Goal: Information Seeking & Learning: Compare options

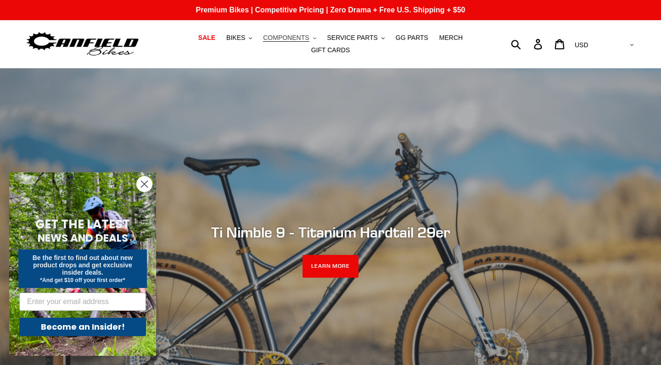
click at [311, 37] on button "COMPONENTS .cls-1{fill:#231f20}" at bounding box center [289, 38] width 62 height 12
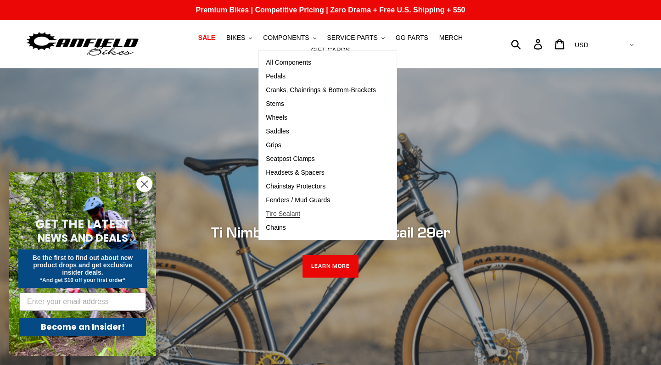
click at [282, 216] on span "Tire Sealant" at bounding box center [283, 214] width 34 height 8
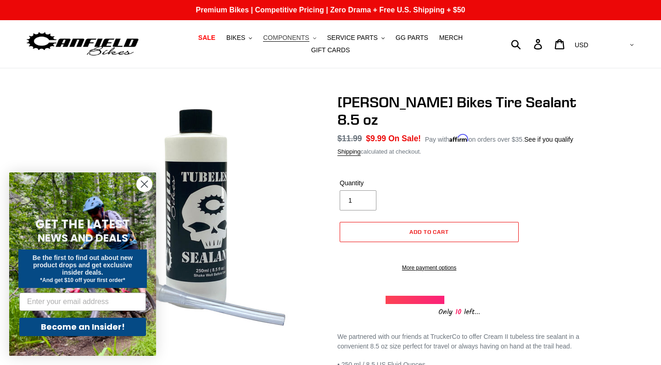
click at [289, 37] on span "COMPONENTS" at bounding box center [286, 38] width 46 height 8
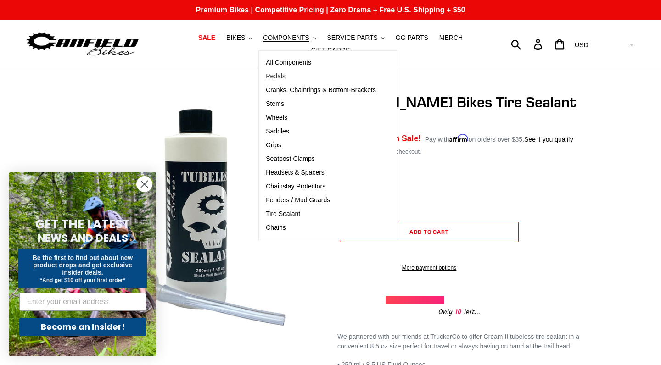
click at [283, 79] on span "Pedals" at bounding box center [276, 77] width 20 height 8
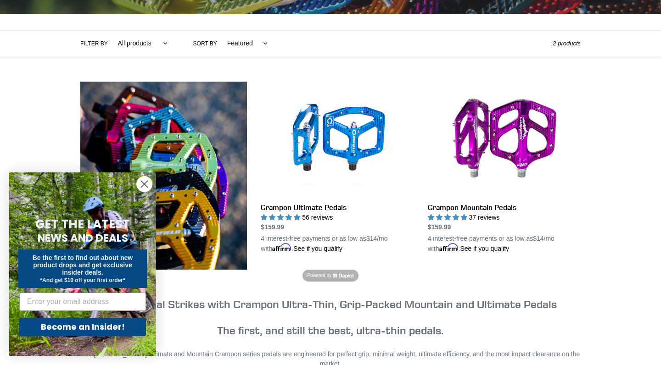
scroll to position [194, 0]
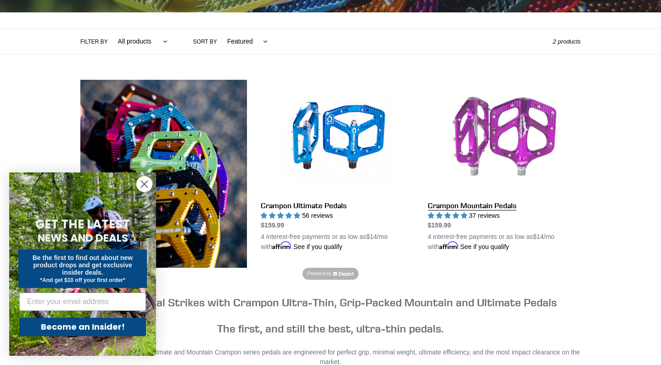
click at [482, 114] on link "Crampon Mountain Pedals" at bounding box center [504, 166] width 153 height 172
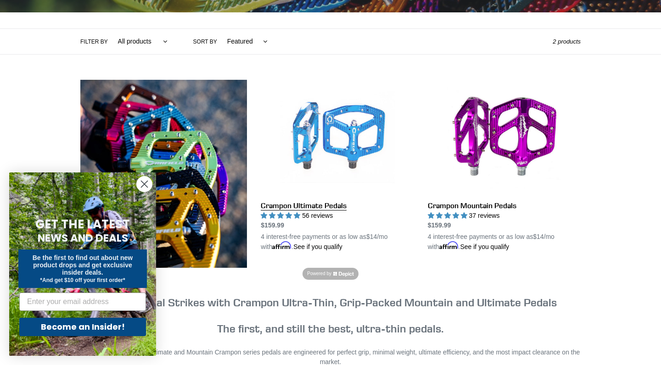
click at [331, 203] on link "Crampon Ultimate Pedals" at bounding box center [337, 166] width 153 height 172
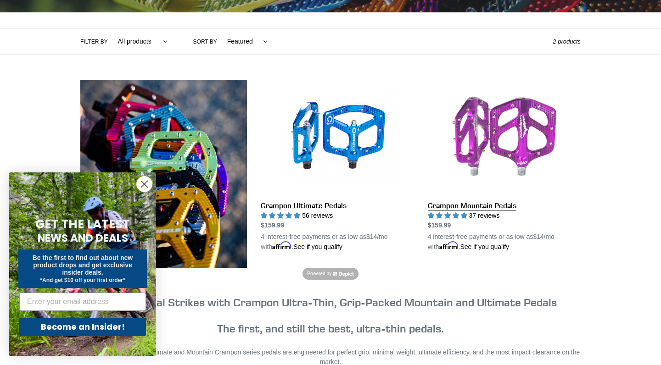
click at [454, 204] on link "Crampon Mountain Pedals" at bounding box center [504, 166] width 153 height 172
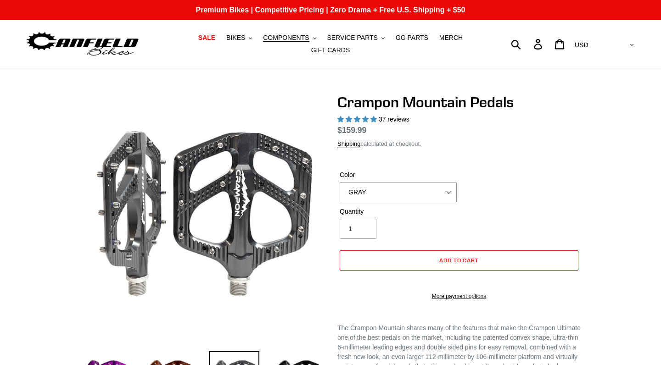
select select "highest-rating"
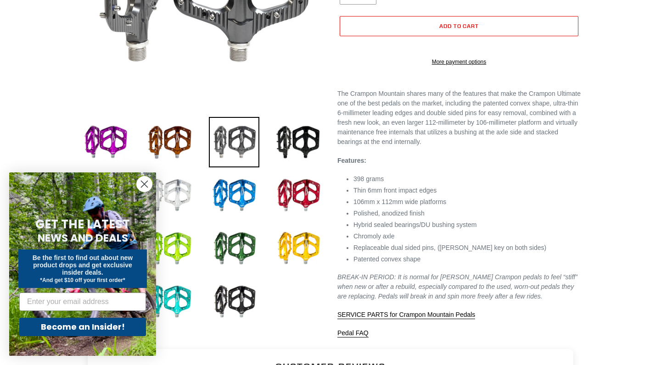
scroll to position [237, 0]
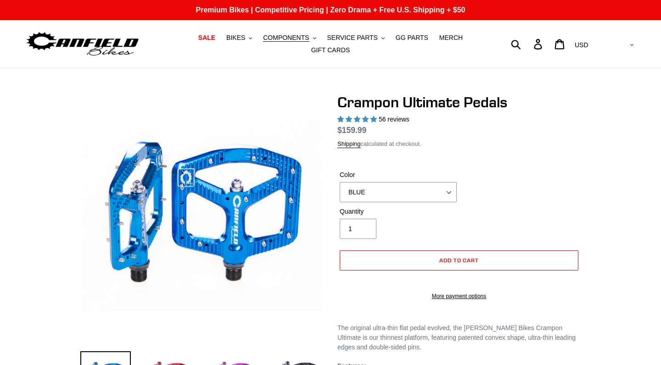
select select "highest-rating"
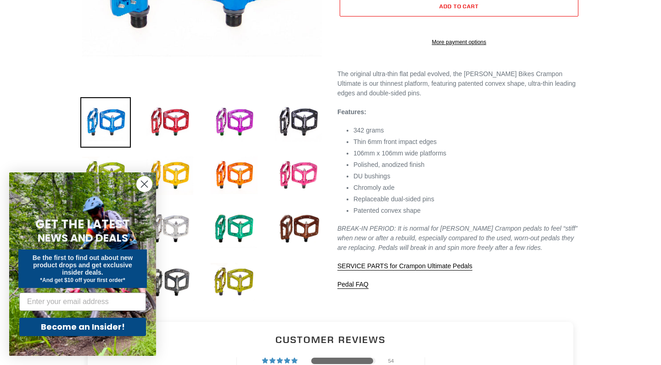
scroll to position [257, 0]
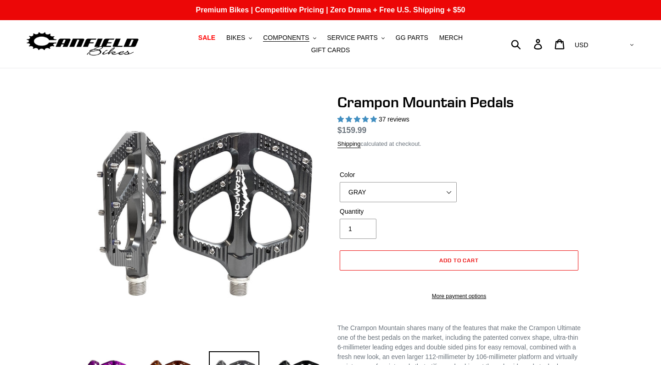
select select "highest-rating"
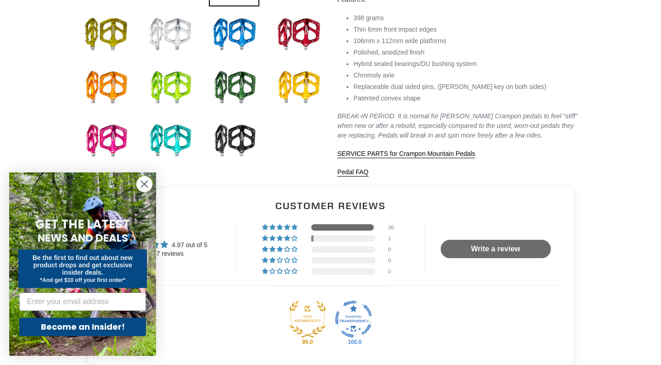
scroll to position [404, 0]
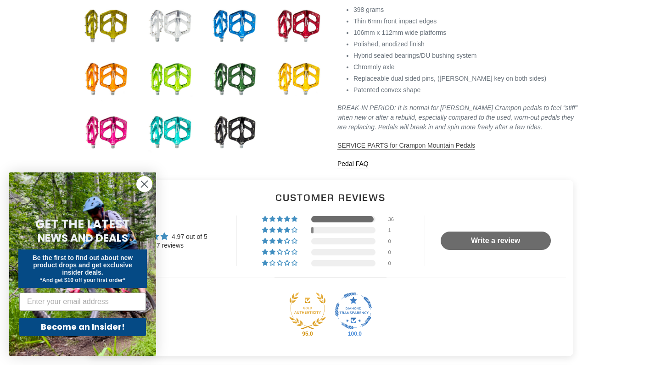
click at [443, 149] on span "SERVICE PARTS for Crampon Mountain Pedals" at bounding box center [406, 145] width 138 height 7
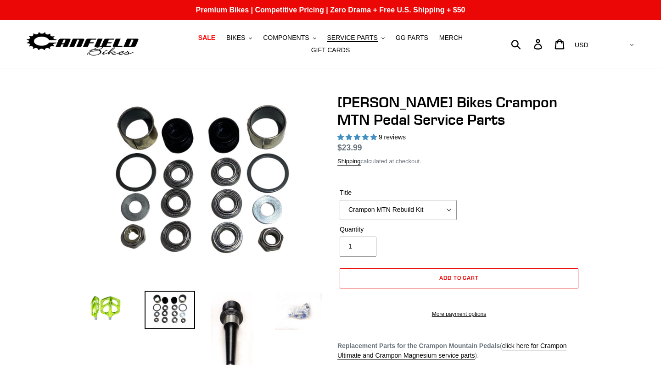
select select "highest-rating"
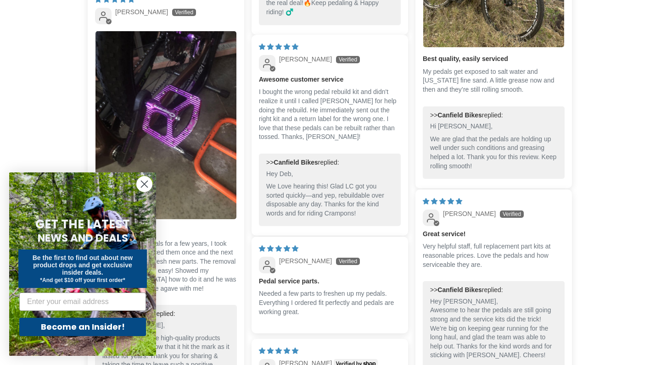
scroll to position [972, 0]
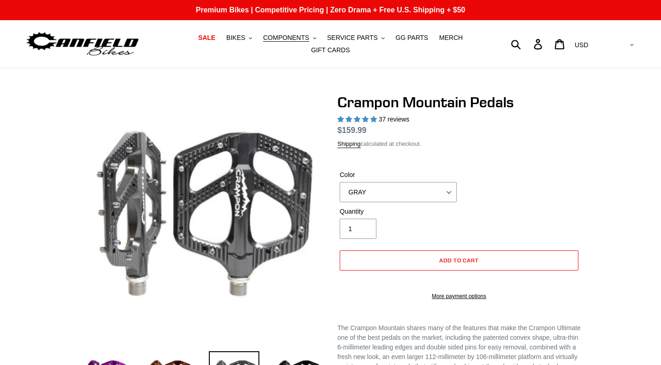
select select "highest-rating"
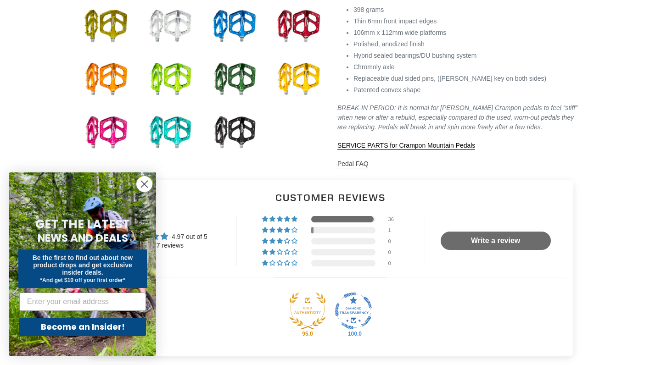
click at [360, 168] on link "Pedal FAQ" at bounding box center [352, 164] width 31 height 8
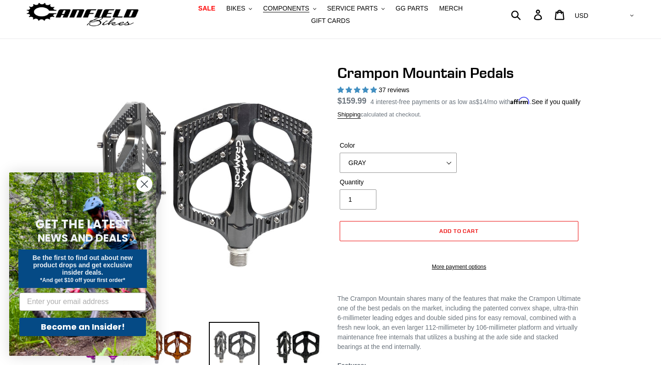
scroll to position [29, 0]
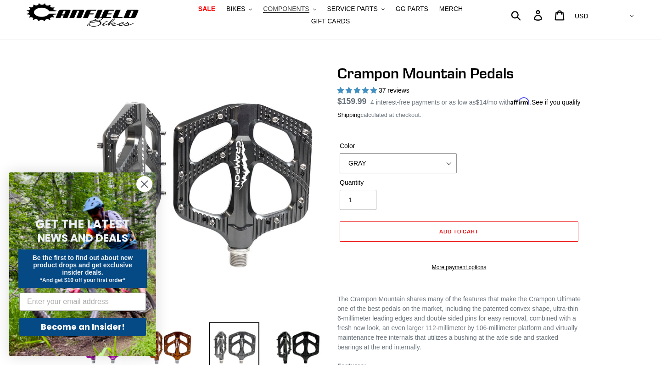
click at [303, 11] on span "COMPONENTS" at bounding box center [286, 9] width 46 height 8
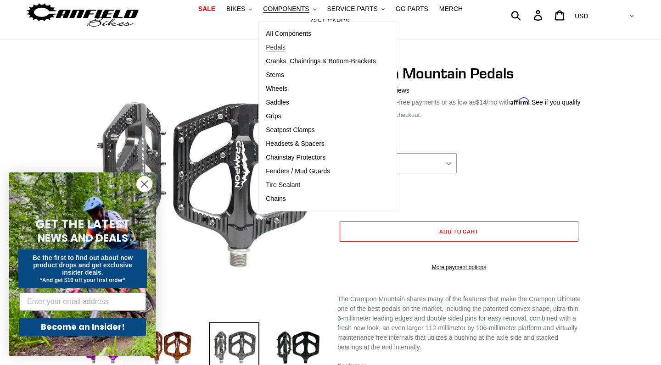
click at [284, 46] on span "Pedals" at bounding box center [276, 48] width 20 height 8
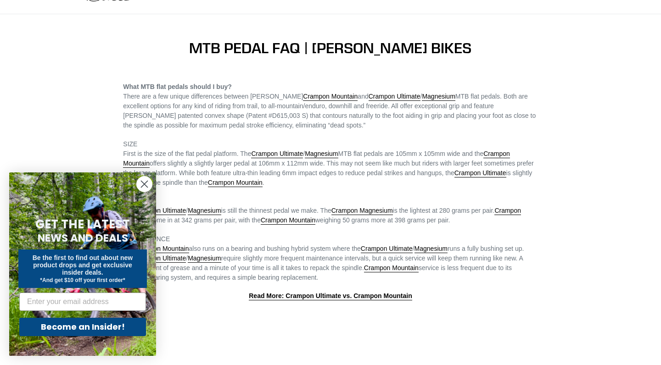
scroll to position [61, 0]
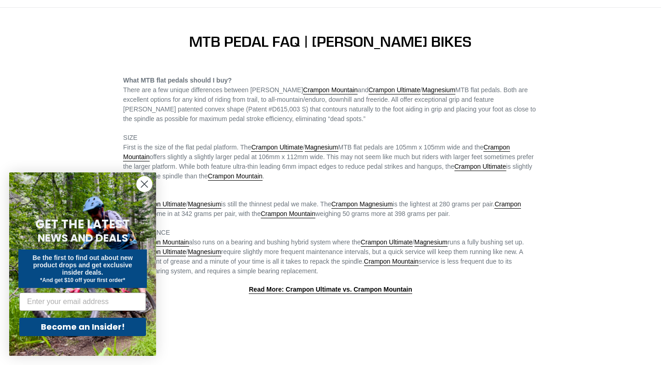
click at [146, 182] on icon "Close dialog" at bounding box center [144, 184] width 6 height 6
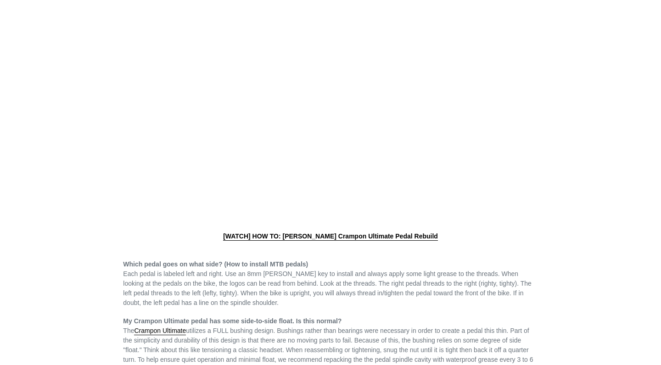
scroll to position [394, 0]
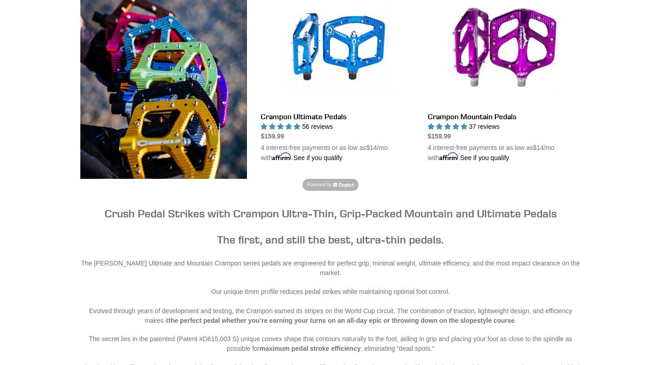
scroll to position [291, 0]
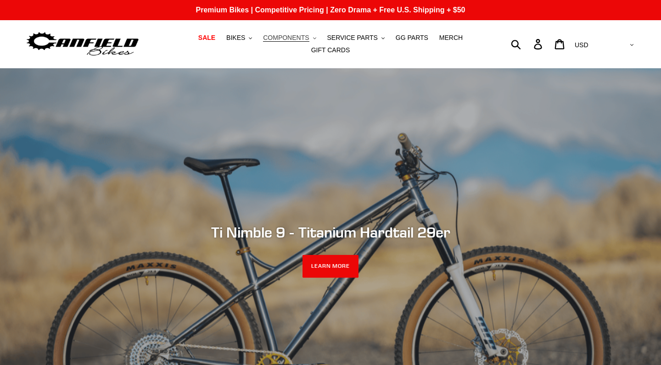
click at [305, 33] on button "COMPONENTS .cls-1{fill:#231f20}" at bounding box center [289, 38] width 62 height 12
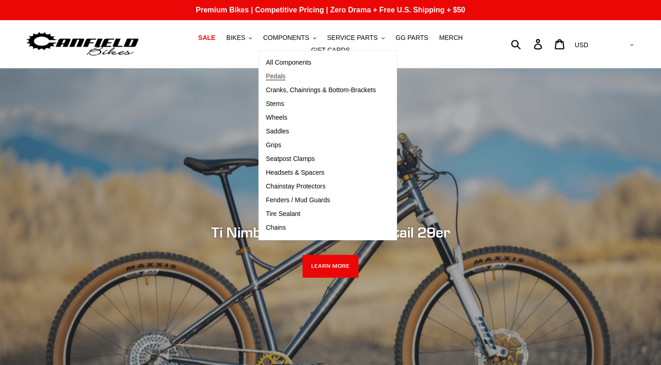
click at [283, 78] on span "Pedals" at bounding box center [276, 77] width 20 height 8
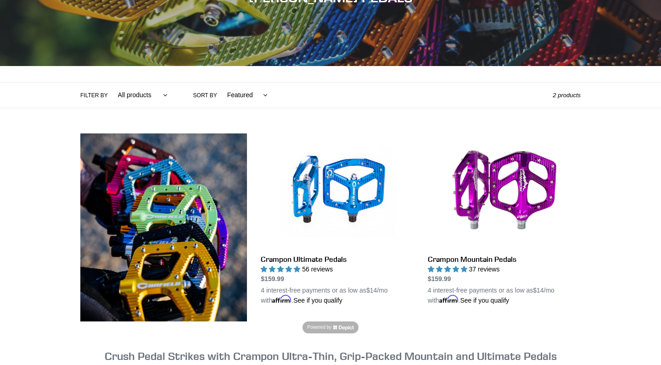
scroll to position [141, 0]
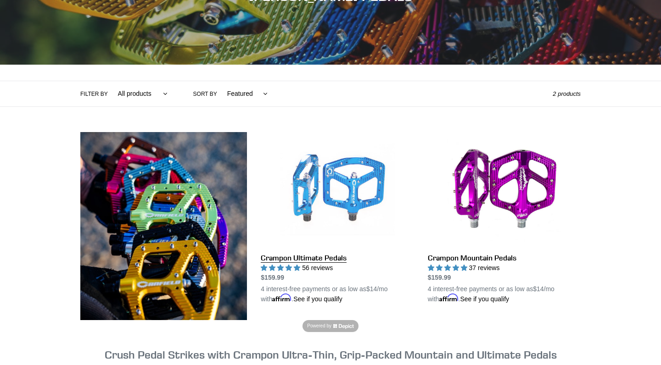
click at [325, 185] on link "Crampon Ultimate Pedals" at bounding box center [337, 218] width 153 height 172
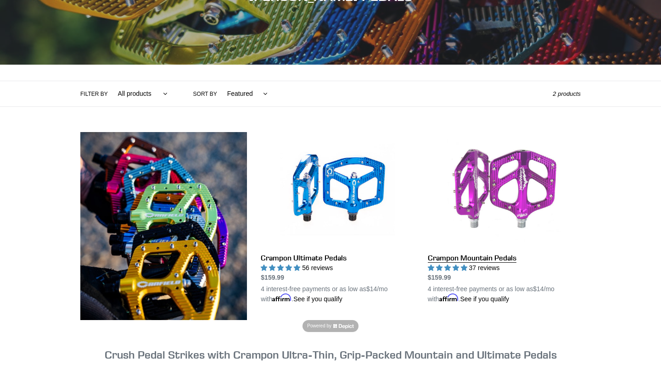
click at [483, 180] on link "Crampon Mountain Pedals" at bounding box center [504, 218] width 153 height 172
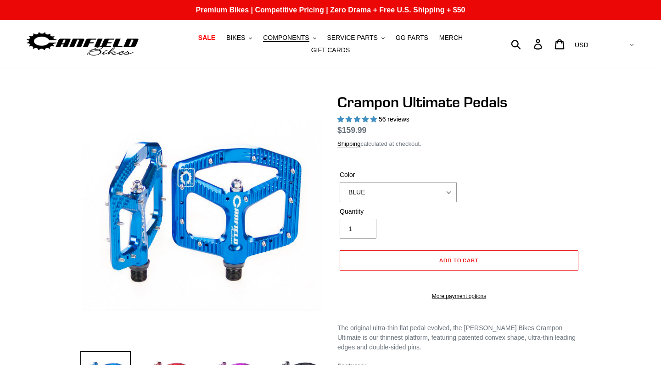
select select "highest-rating"
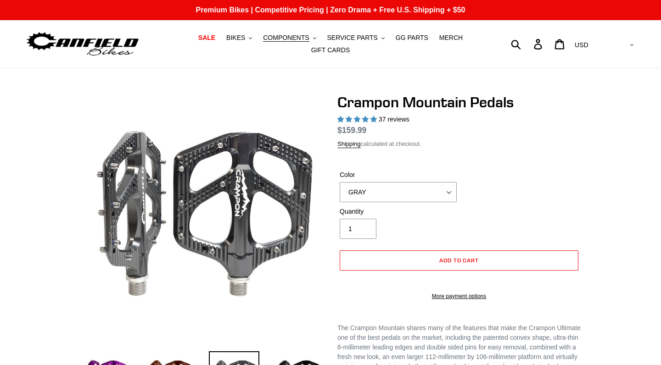
select select "highest-rating"
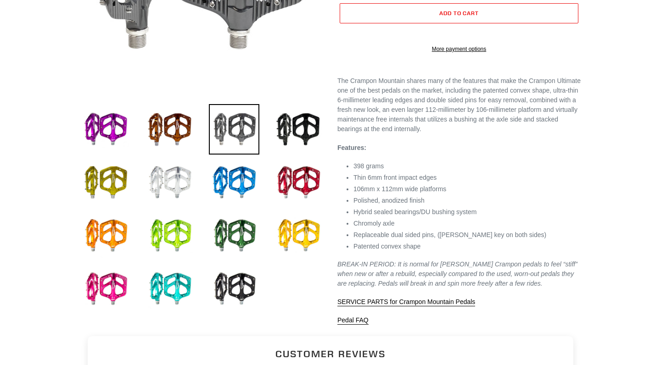
scroll to position [248, 0]
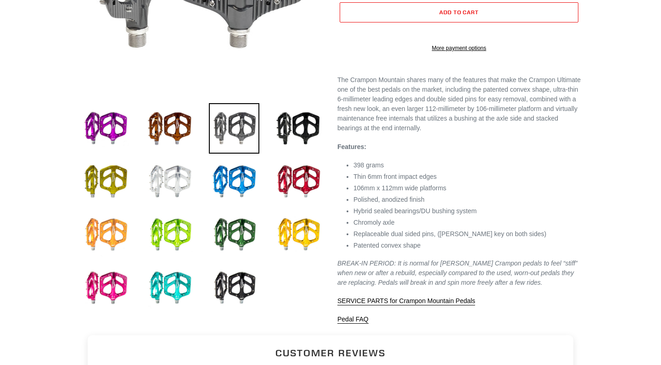
click at [111, 243] on img at bounding box center [105, 235] width 50 height 50
select select "ORANGE"
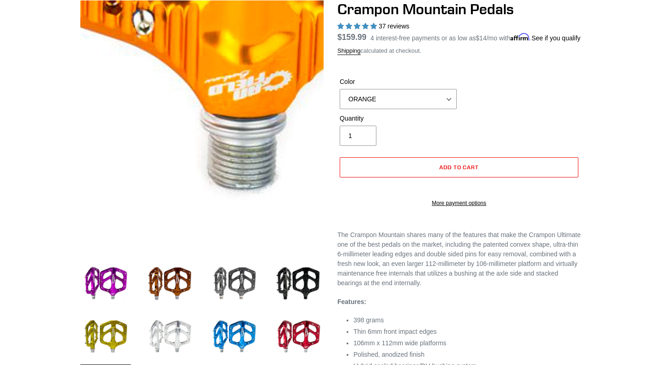
scroll to position [92, 0]
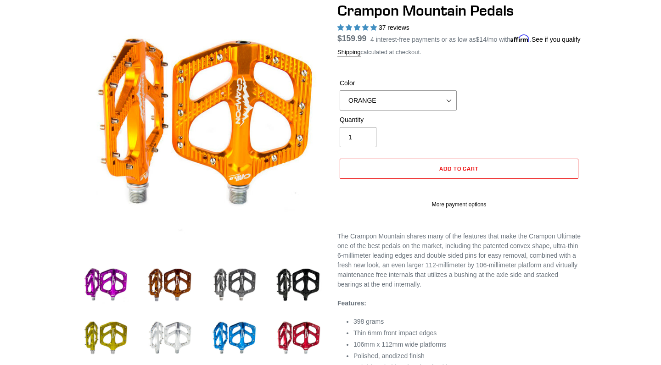
click at [443, 266] on p "The Crampon Mountain shares many of the features that make the Crampon Ultimate…" at bounding box center [458, 261] width 243 height 58
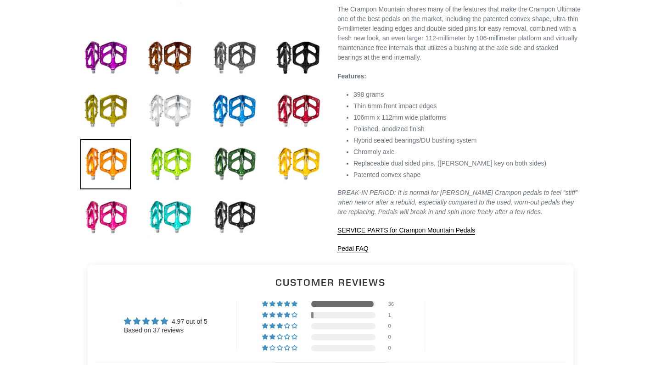
scroll to position [319, 0]
click at [422, 234] on span "SERVICE PARTS for Crampon Mountain Pedals" at bounding box center [406, 230] width 138 height 7
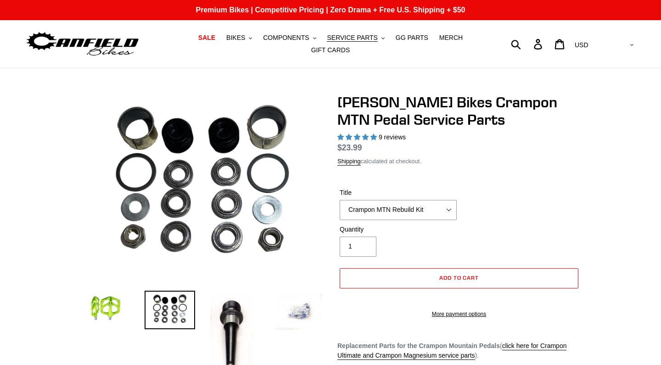
select select "highest-rating"
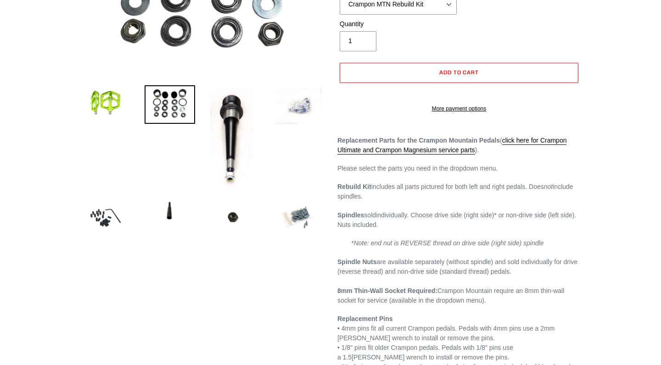
scroll to position [210, 0]
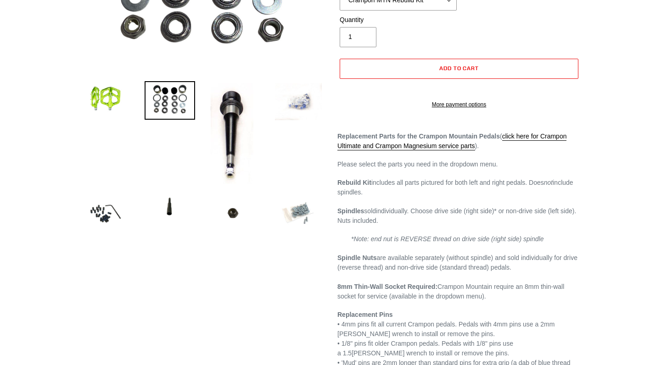
click at [300, 213] on img at bounding box center [298, 214] width 50 height 50
select select "Crampon MTN 4mm x 10mm 'Mud' Pin Kit (20)"
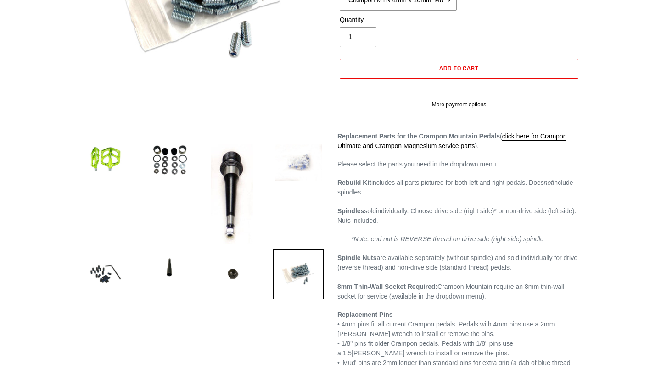
click at [302, 162] on img at bounding box center [298, 162] width 50 height 41
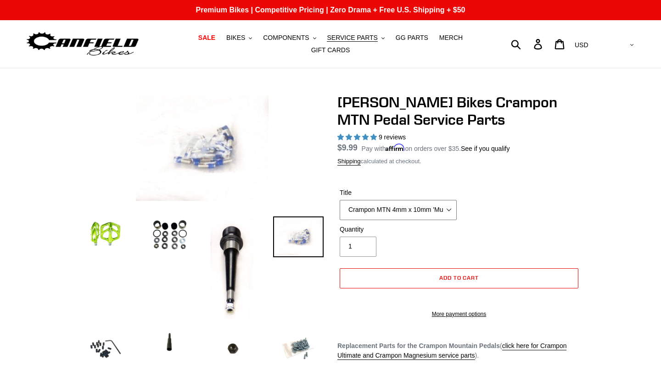
click at [442, 208] on select "Crampon MTN Rebuild Kit Crampon MTN 4mm x 8mm Pin Kit - Silver (20) Crampon MTN…" at bounding box center [398, 210] width 117 height 20
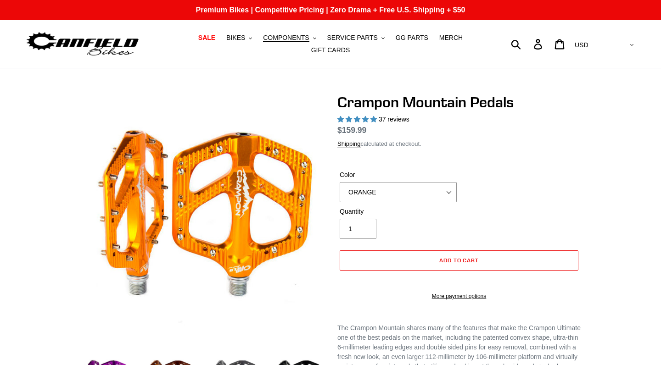
select select "highest-rating"
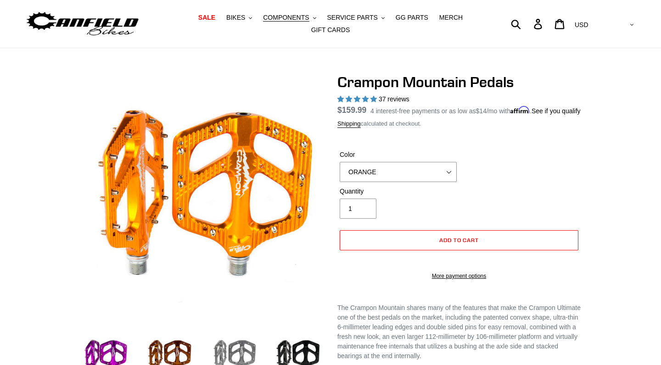
scroll to position [19, 0]
